Goal: Contribute content: Add original content to the website for others to see

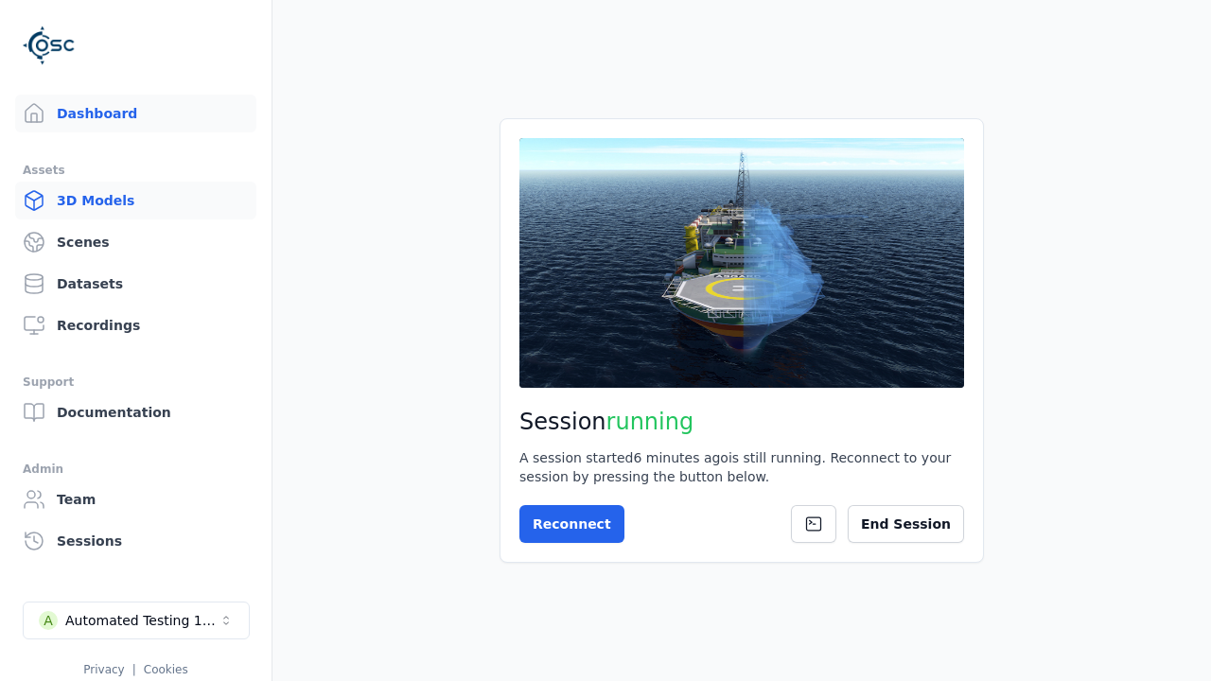
click at [135, 201] on link "3D Models" at bounding box center [135, 201] width 241 height 38
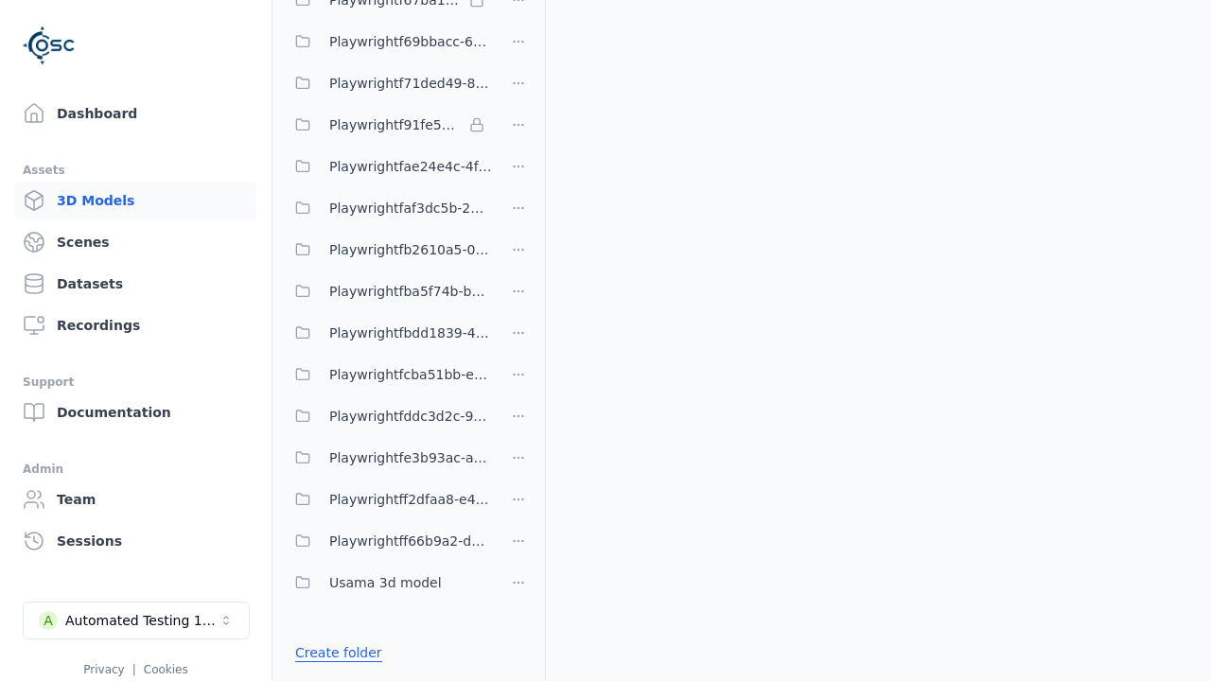
click at [338, 653] on link "Create folder" at bounding box center [338, 652] width 87 height 19
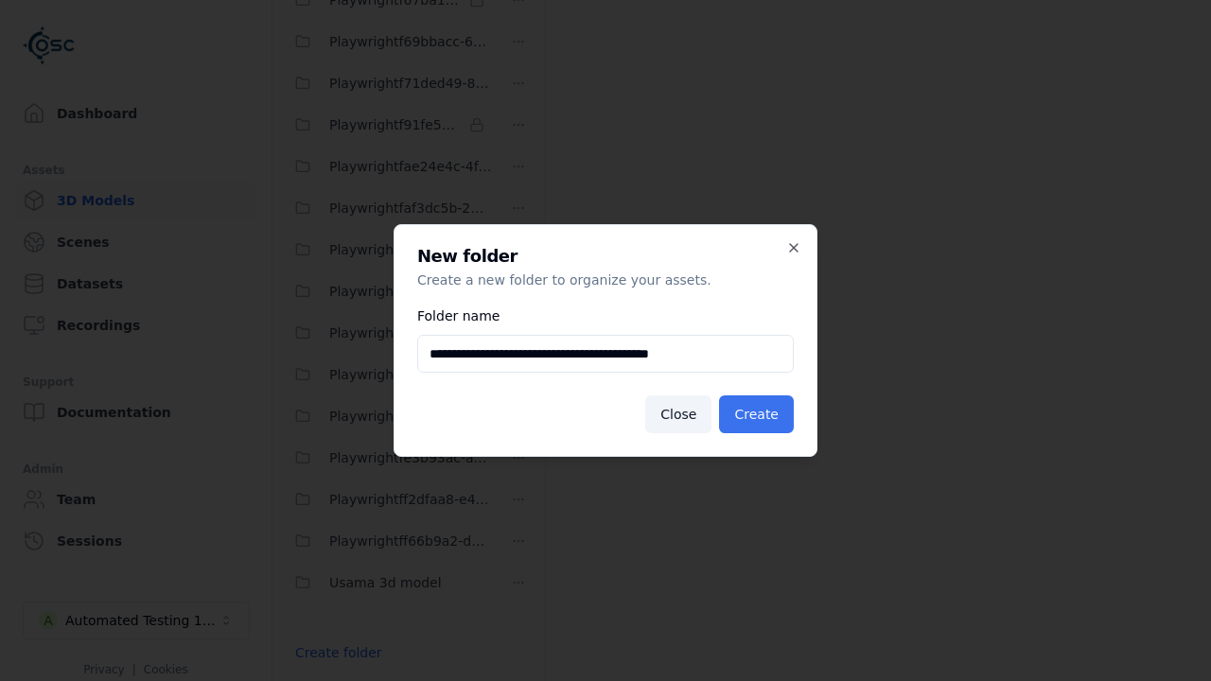
type input "**********"
click at [756, 414] on button "Create" at bounding box center [756, 414] width 75 height 38
